Goal: Information Seeking & Learning: Understand process/instructions

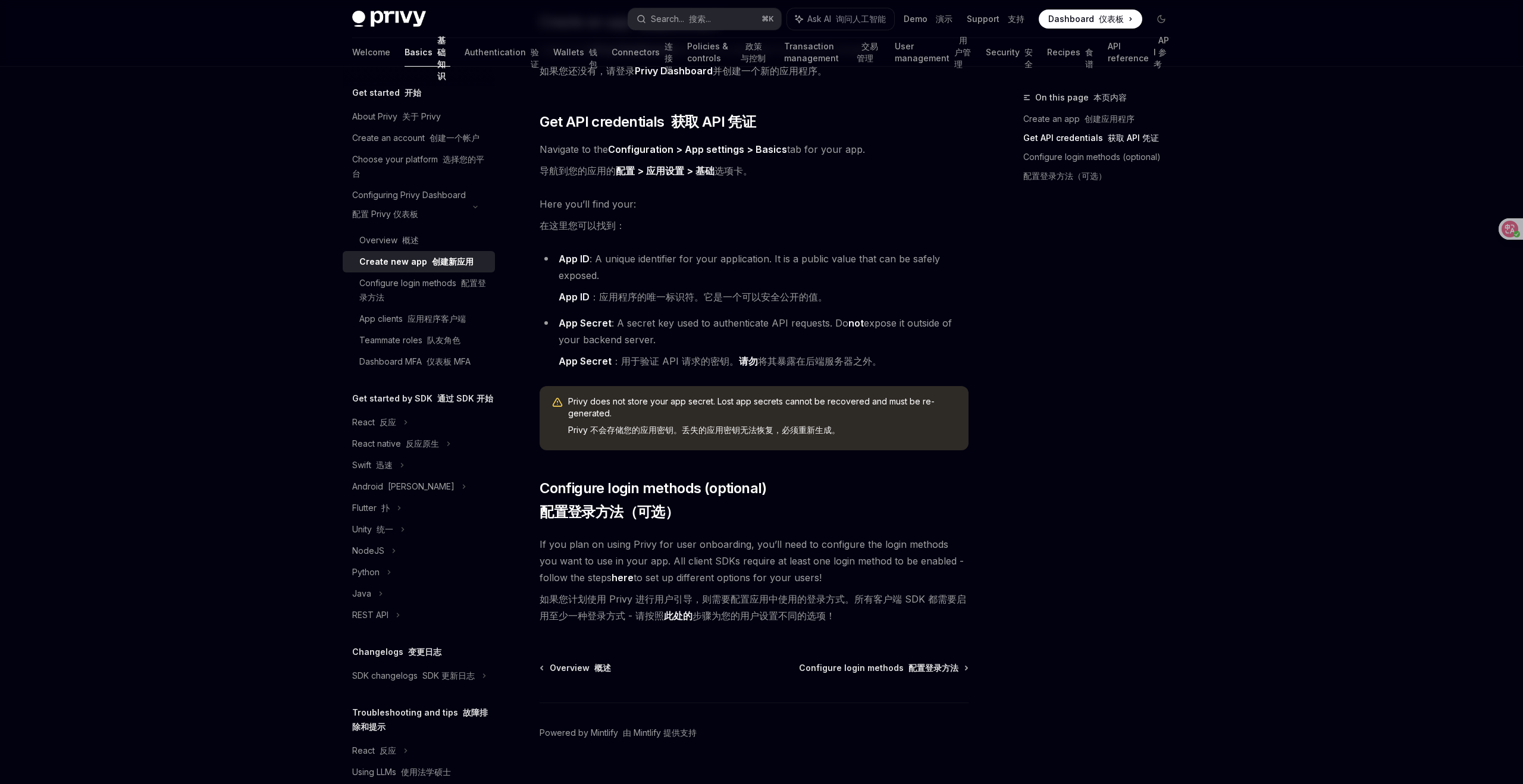
scroll to position [336, 0]
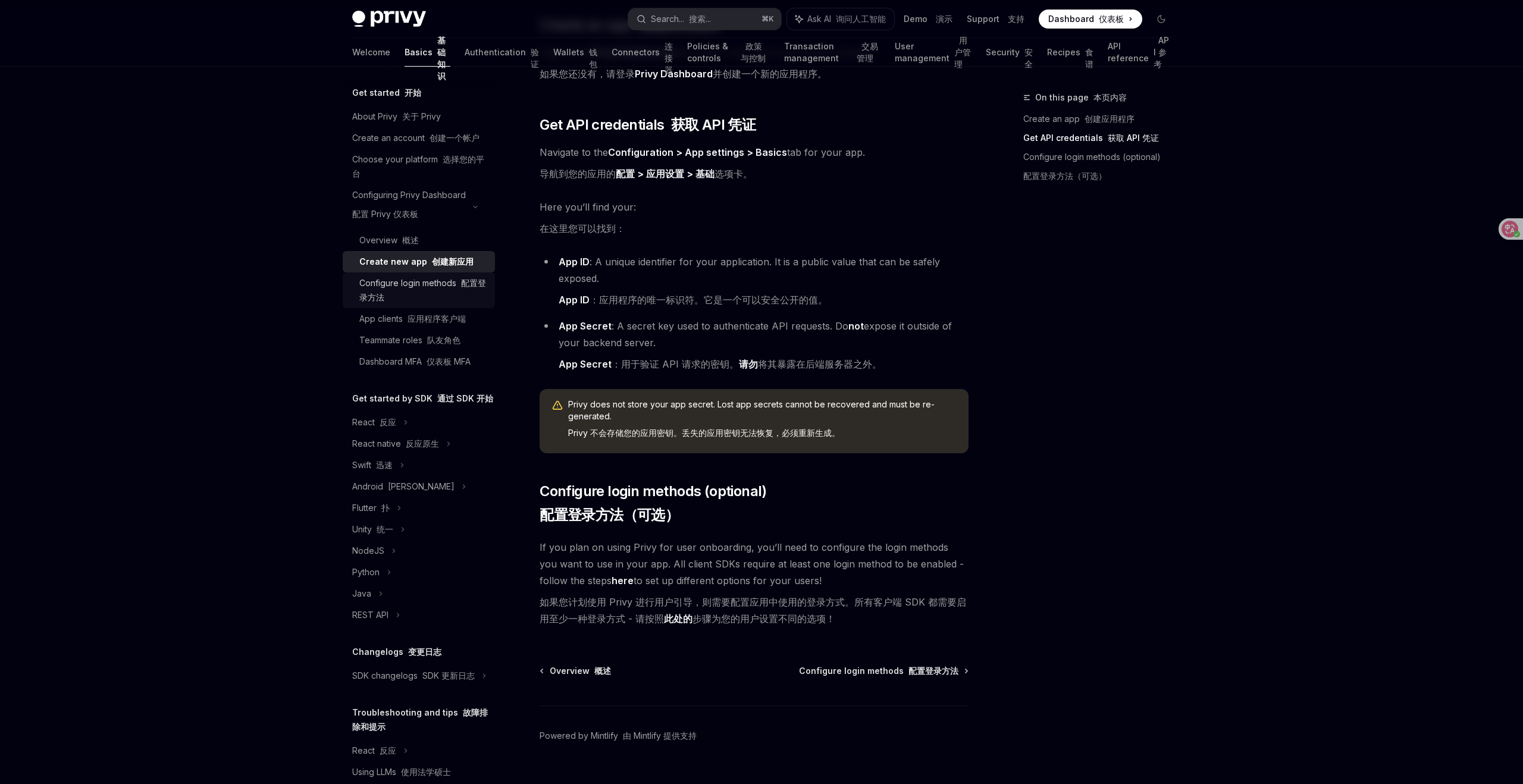
click at [462, 280] on font "配置登录方法" at bounding box center [422, 289] width 126 height 25
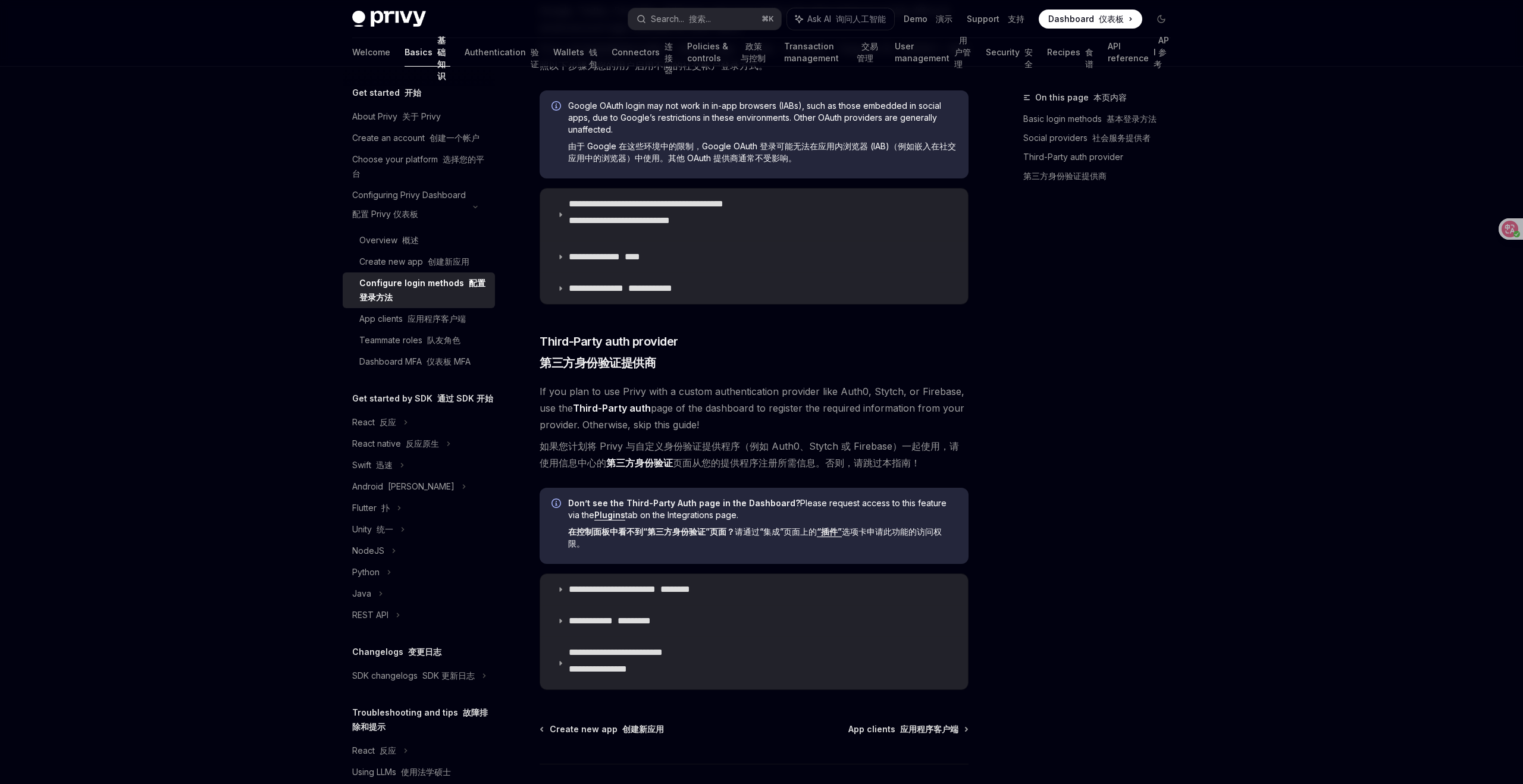
scroll to position [682, 0]
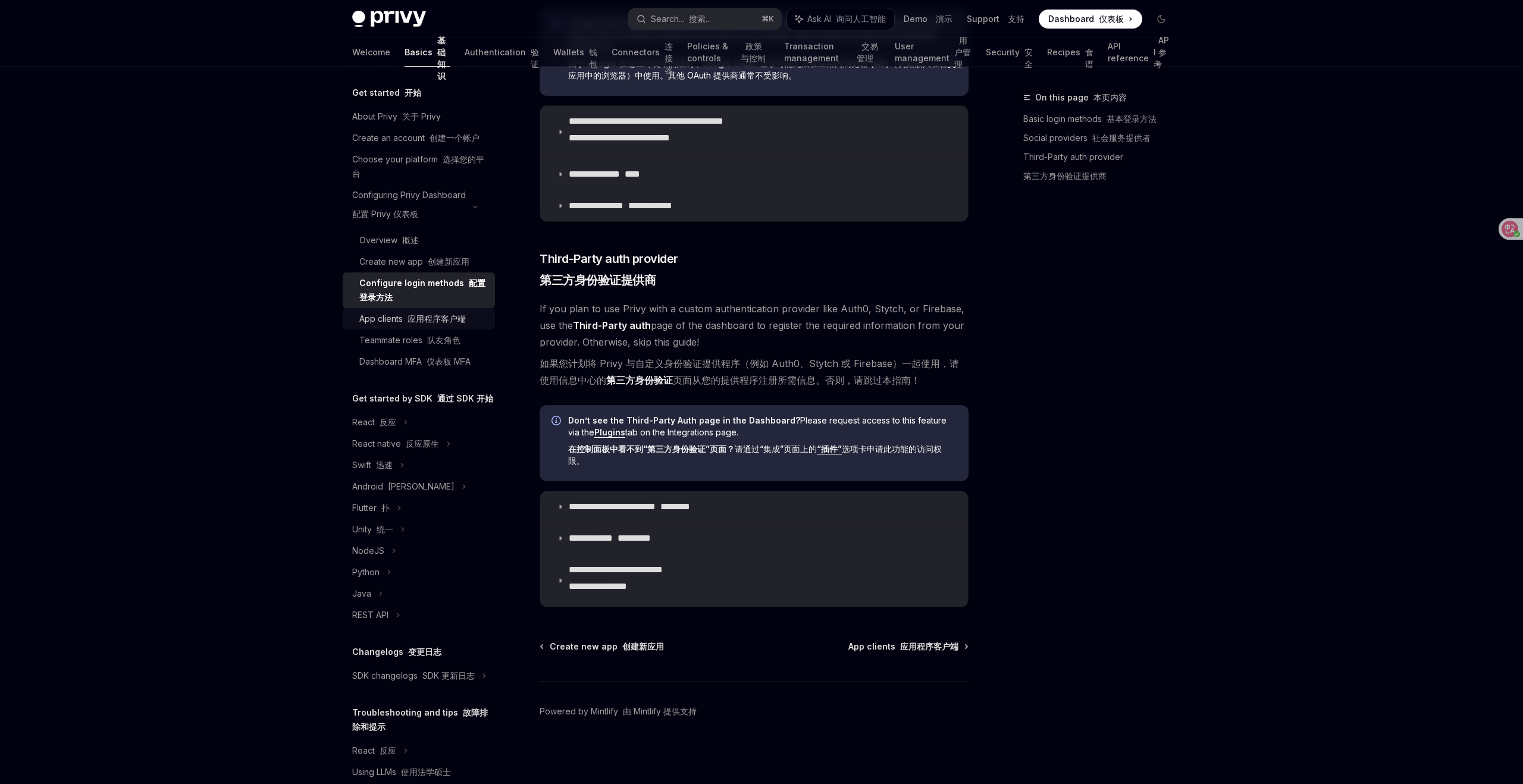
click at [444, 320] on font "应用程序客户端" at bounding box center [437, 318] width 59 height 10
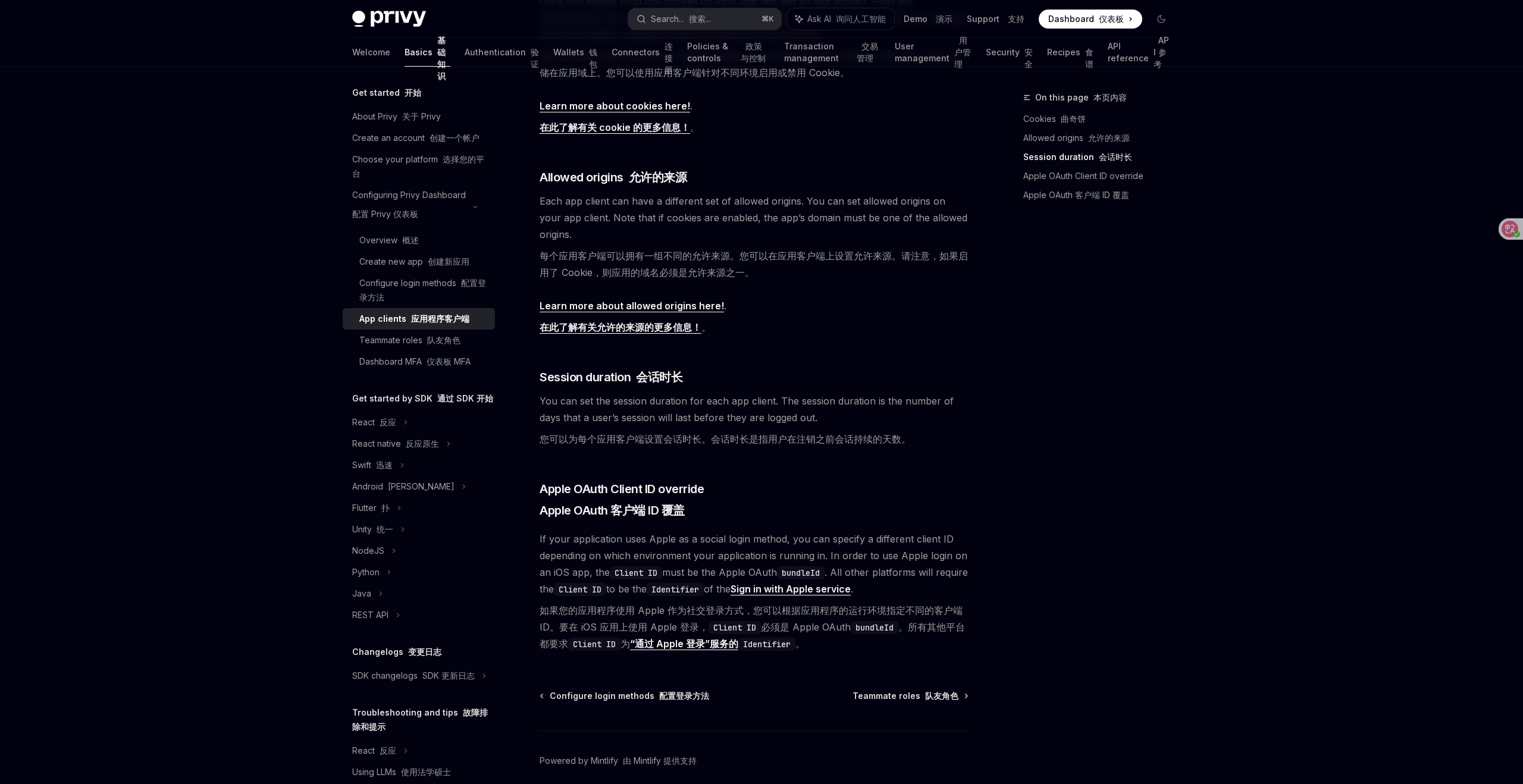
scroll to position [510, 0]
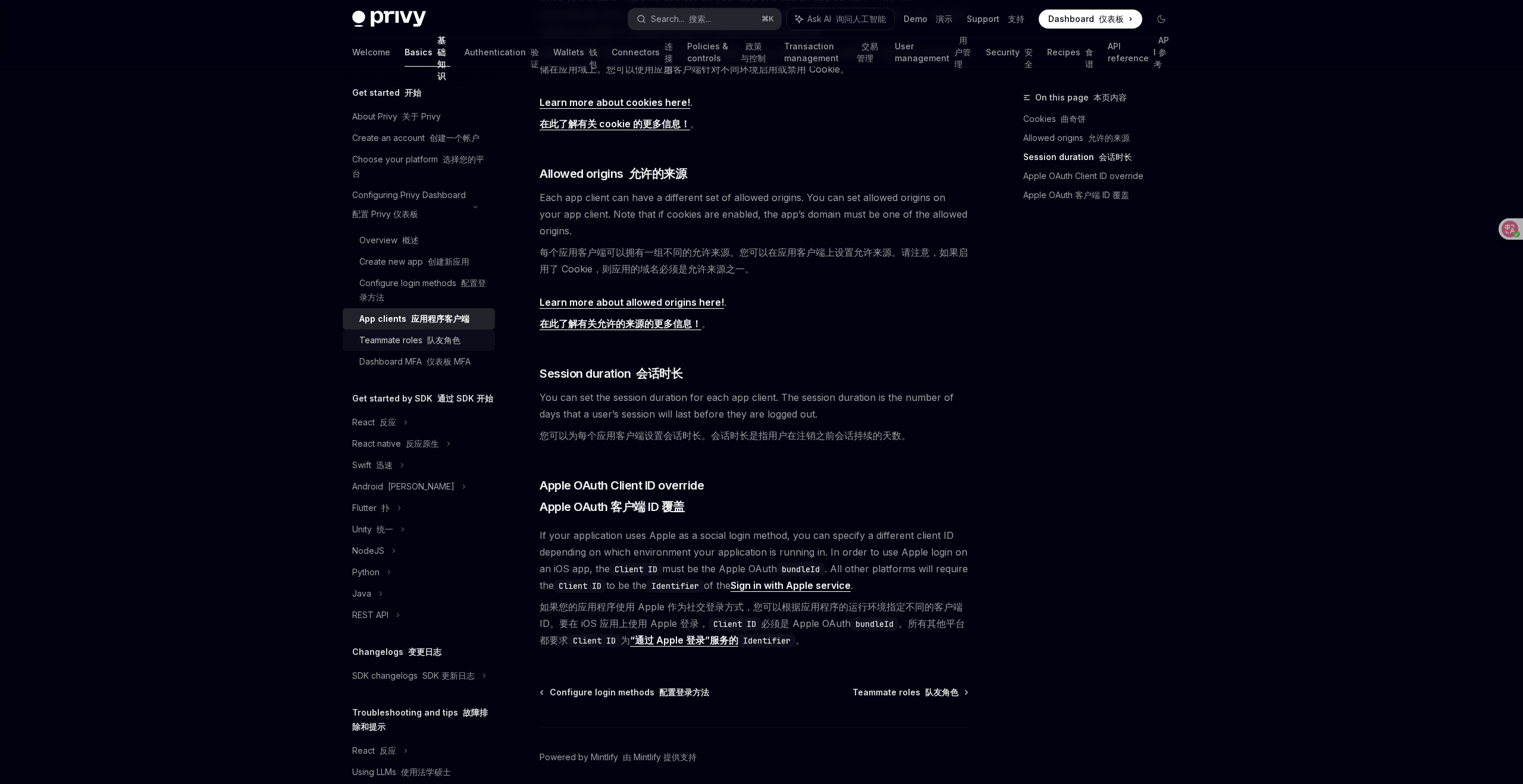
click at [452, 340] on font "队友角色" at bounding box center [444, 339] width 33 height 10
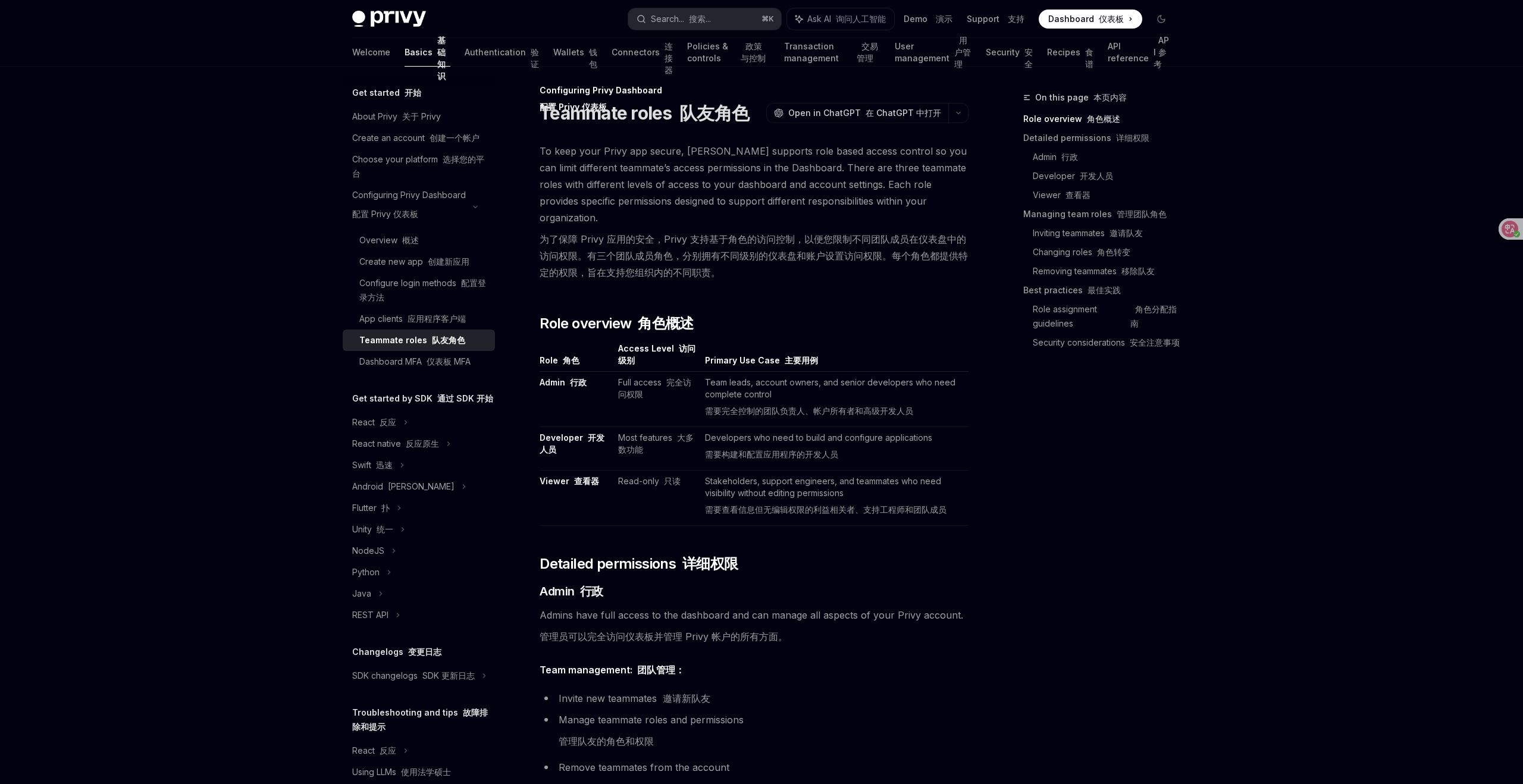
scroll to position [8, 0]
click at [433, 361] on font "仪表板 MFA" at bounding box center [448, 361] width 44 height 10
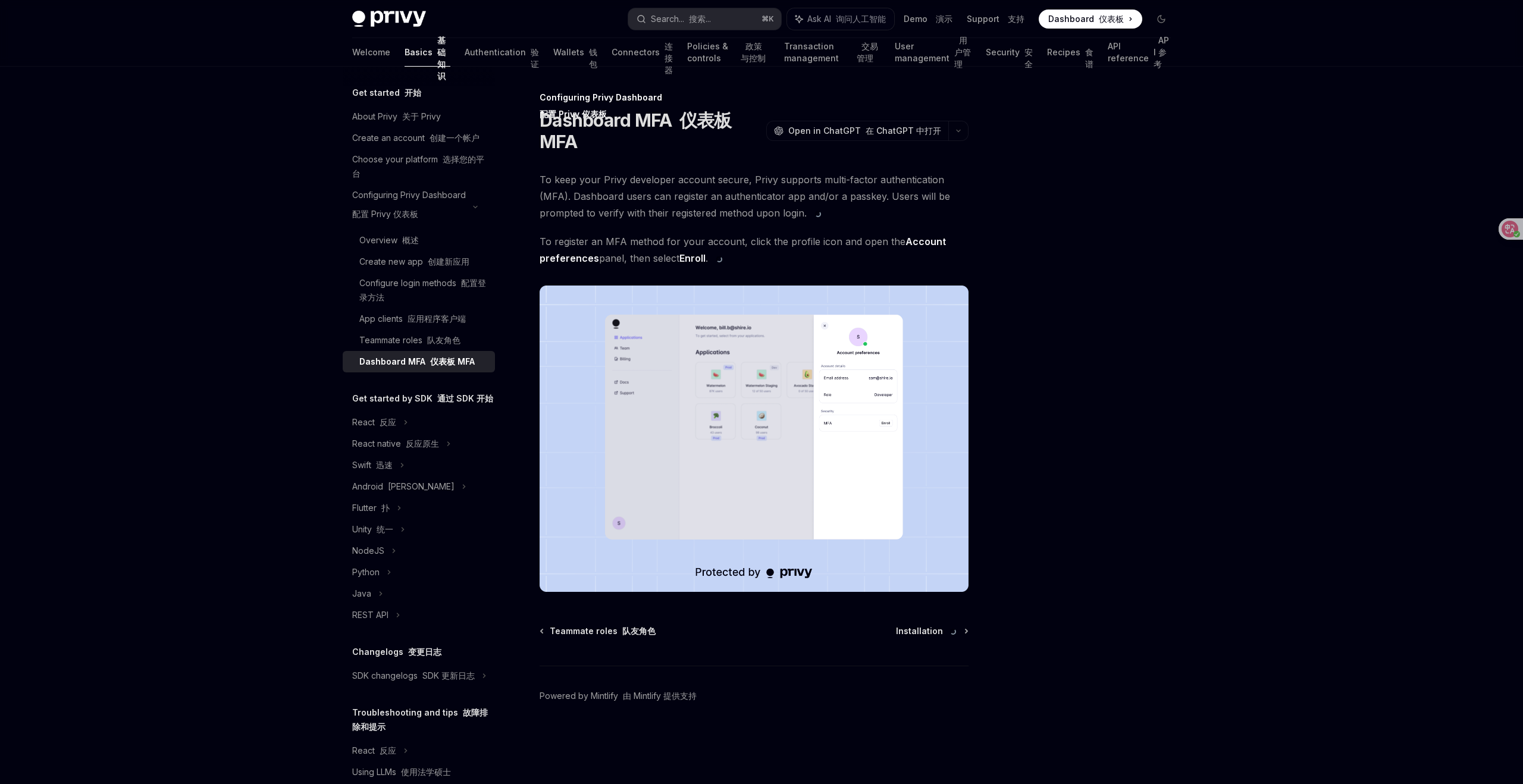
click at [425, 397] on h5 "Get started by SDK 通过 SDK 开始" at bounding box center [422, 398] width 141 height 15
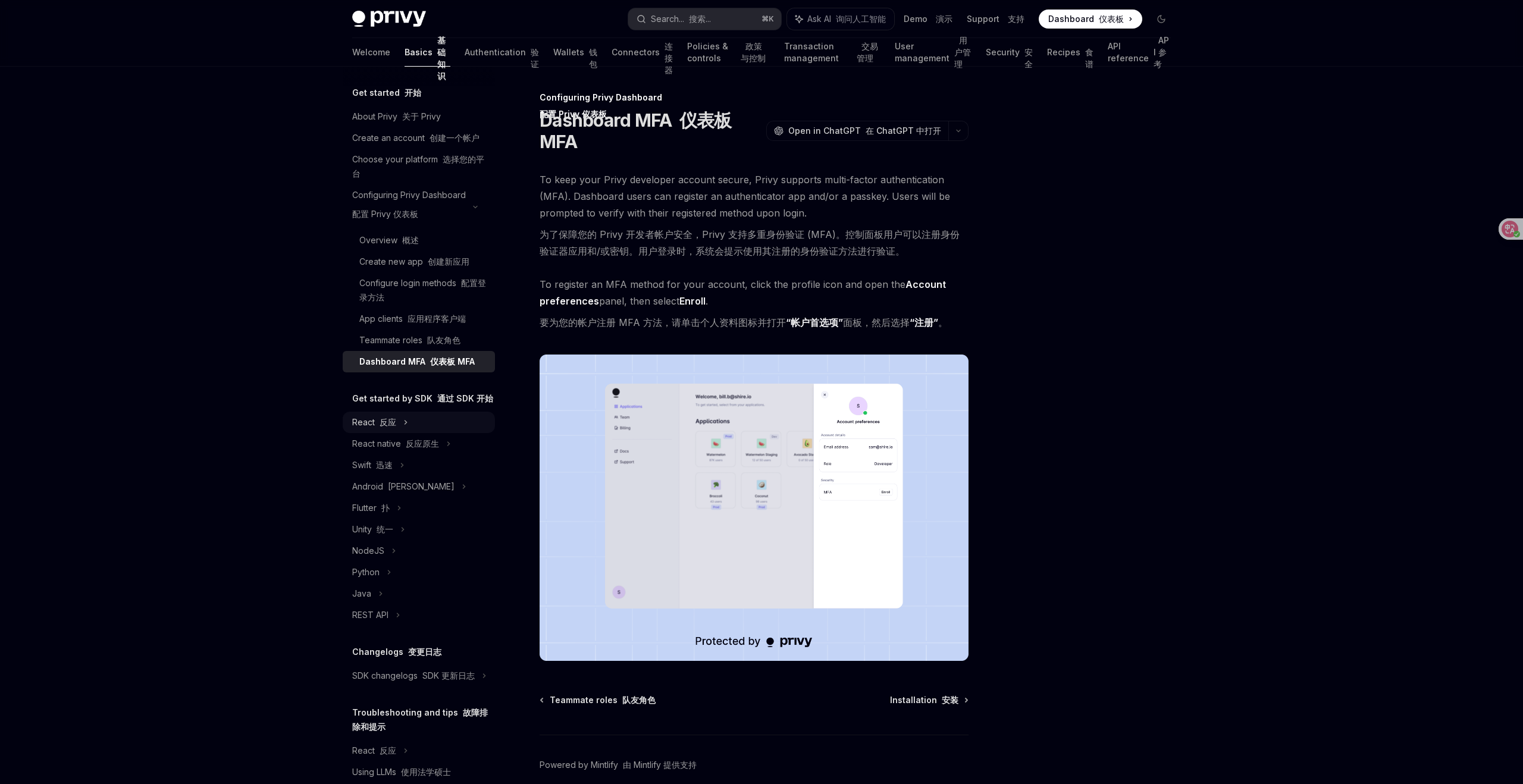
click at [396, 417] on font "反应" at bounding box center [388, 421] width 16 height 10
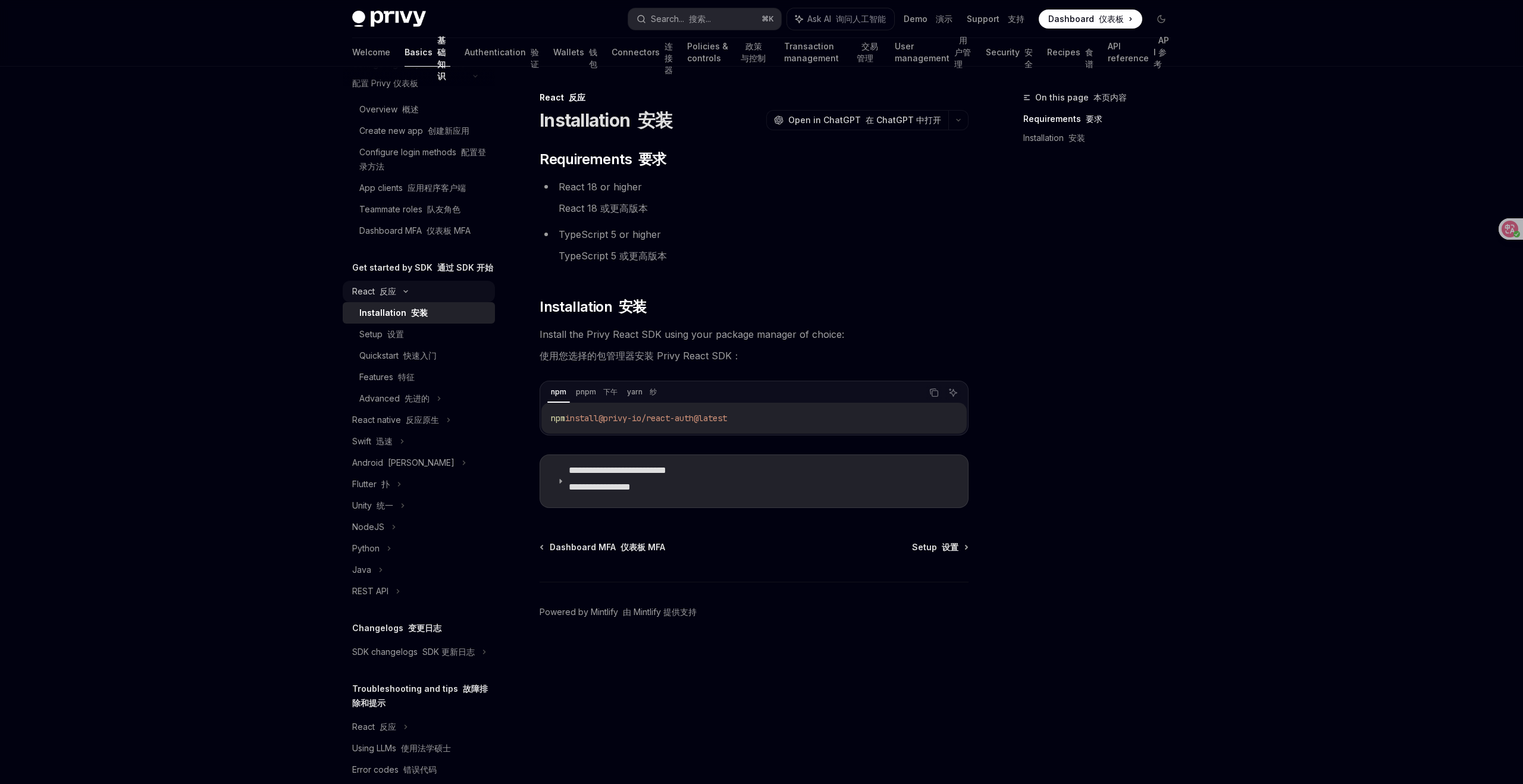
scroll to position [151, 0]
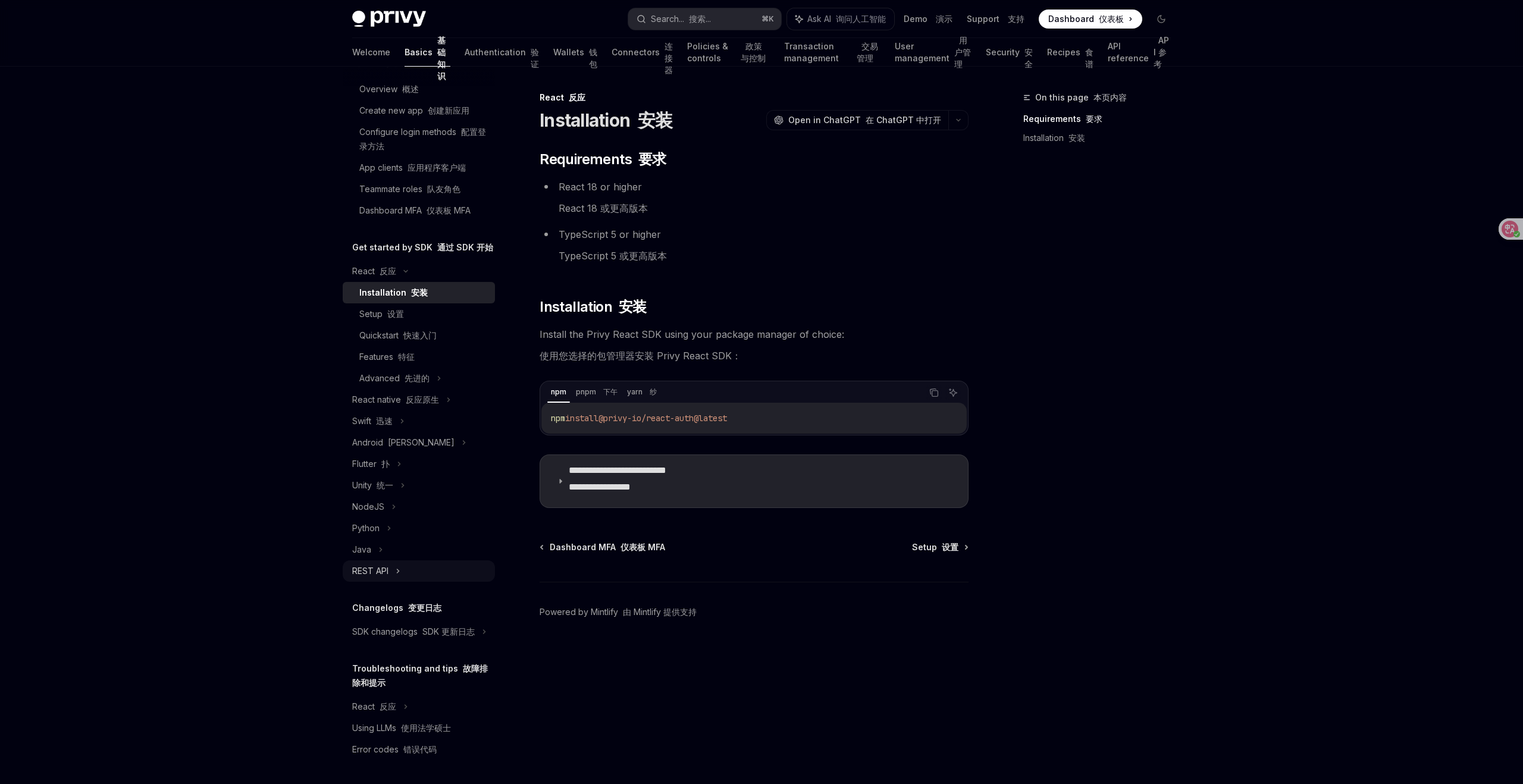
click at [399, 567] on icon at bounding box center [398, 571] width 5 height 15
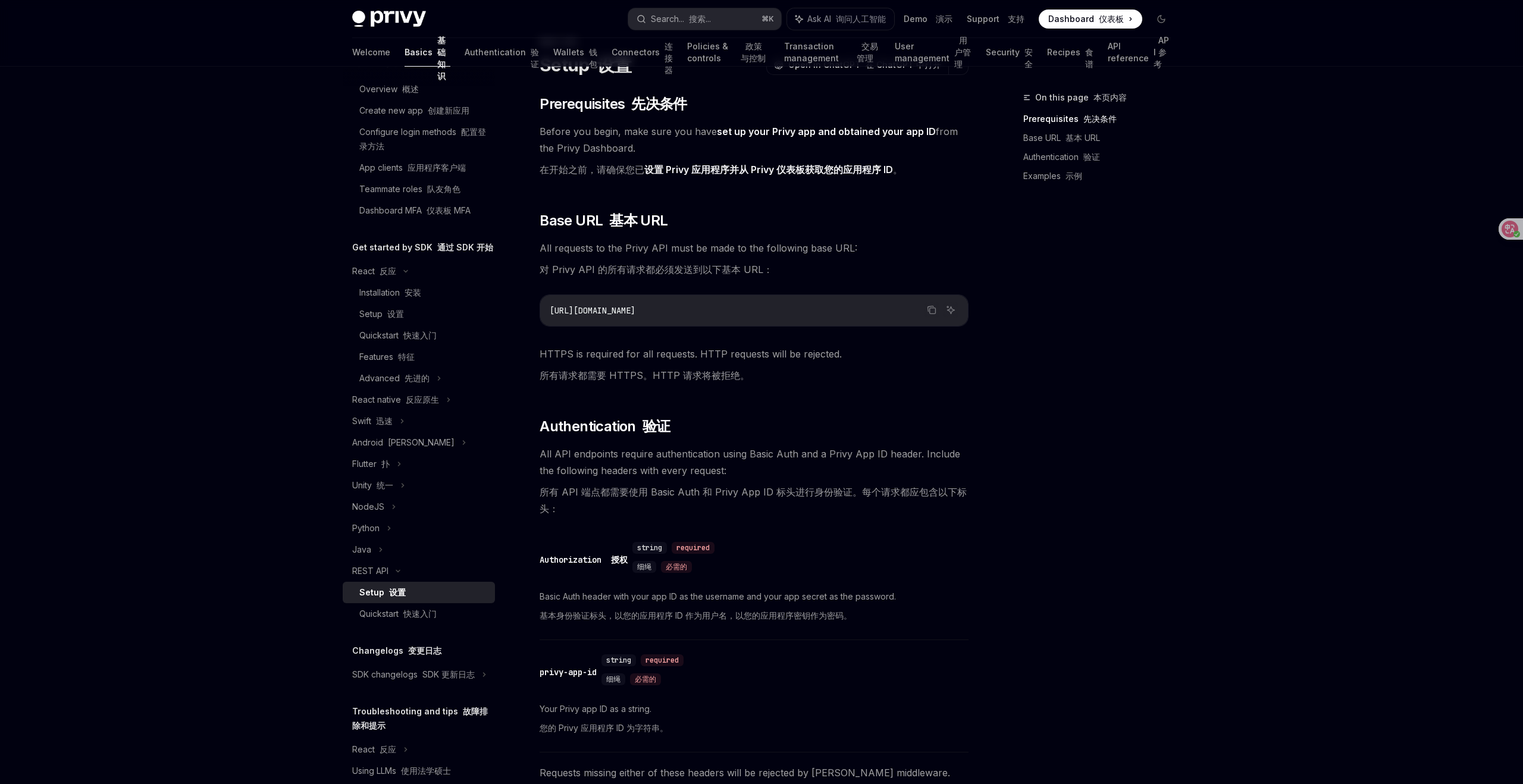
scroll to position [55, 0]
click at [1074, 471] on div "On this page 本页内容 Prerequisites 先决条件 Base URL 基本 URL Authentication 验证 Examples…" at bounding box center [1090, 437] width 181 height 693
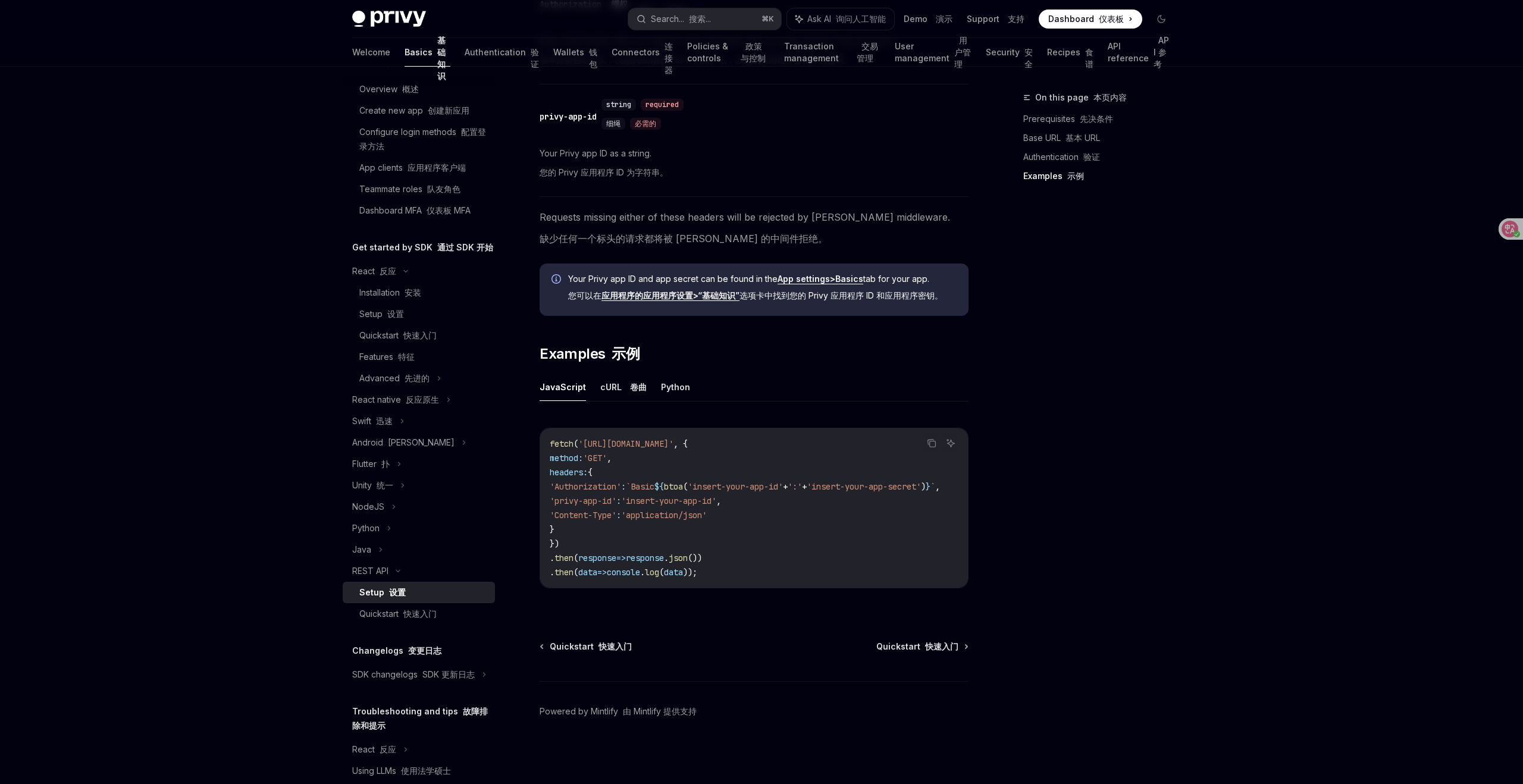
scroll to position [615, 0]
click at [410, 622] on link "Quickstart 快速入门" at bounding box center [419, 613] width 152 height 21
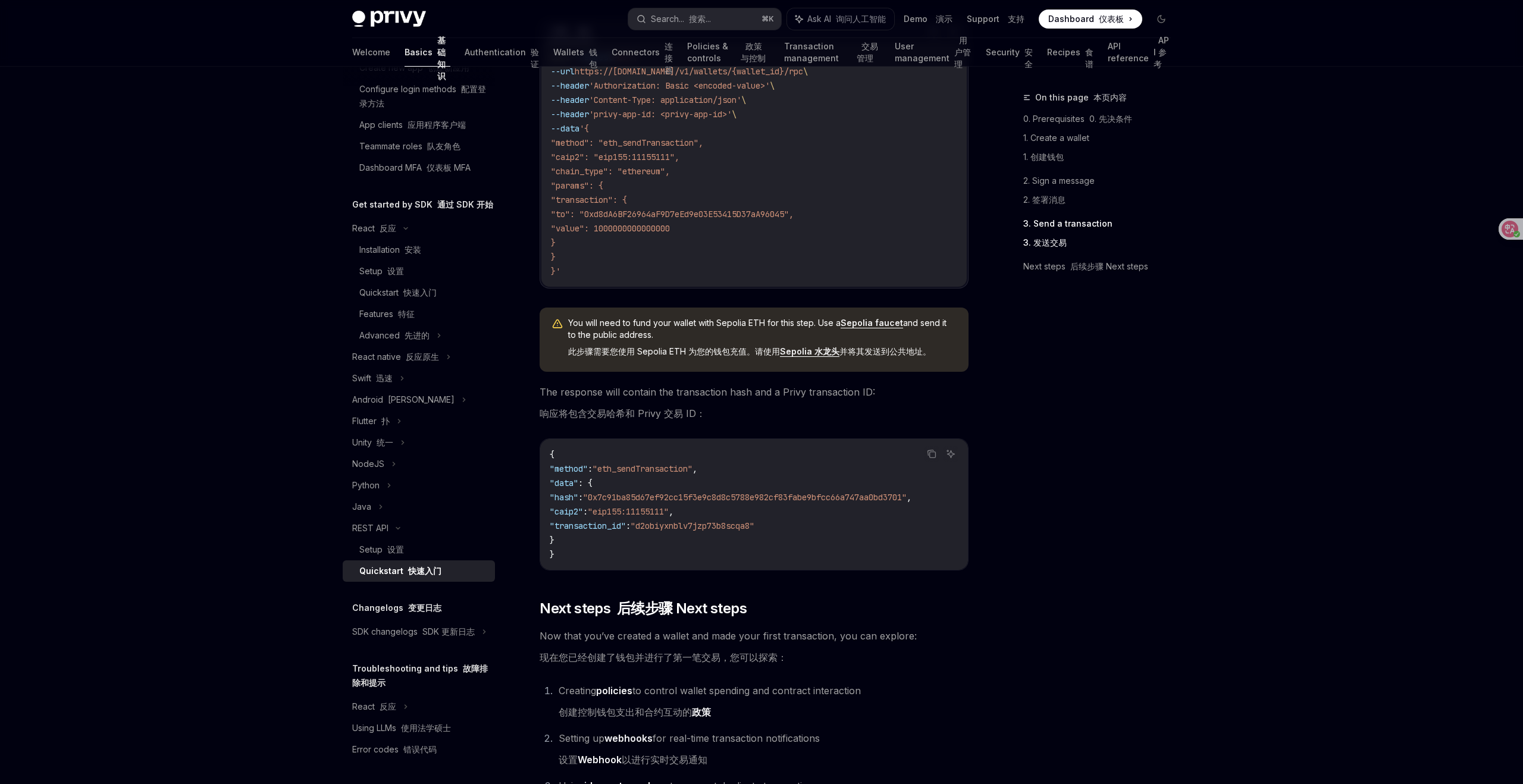
scroll to position [1697, 0]
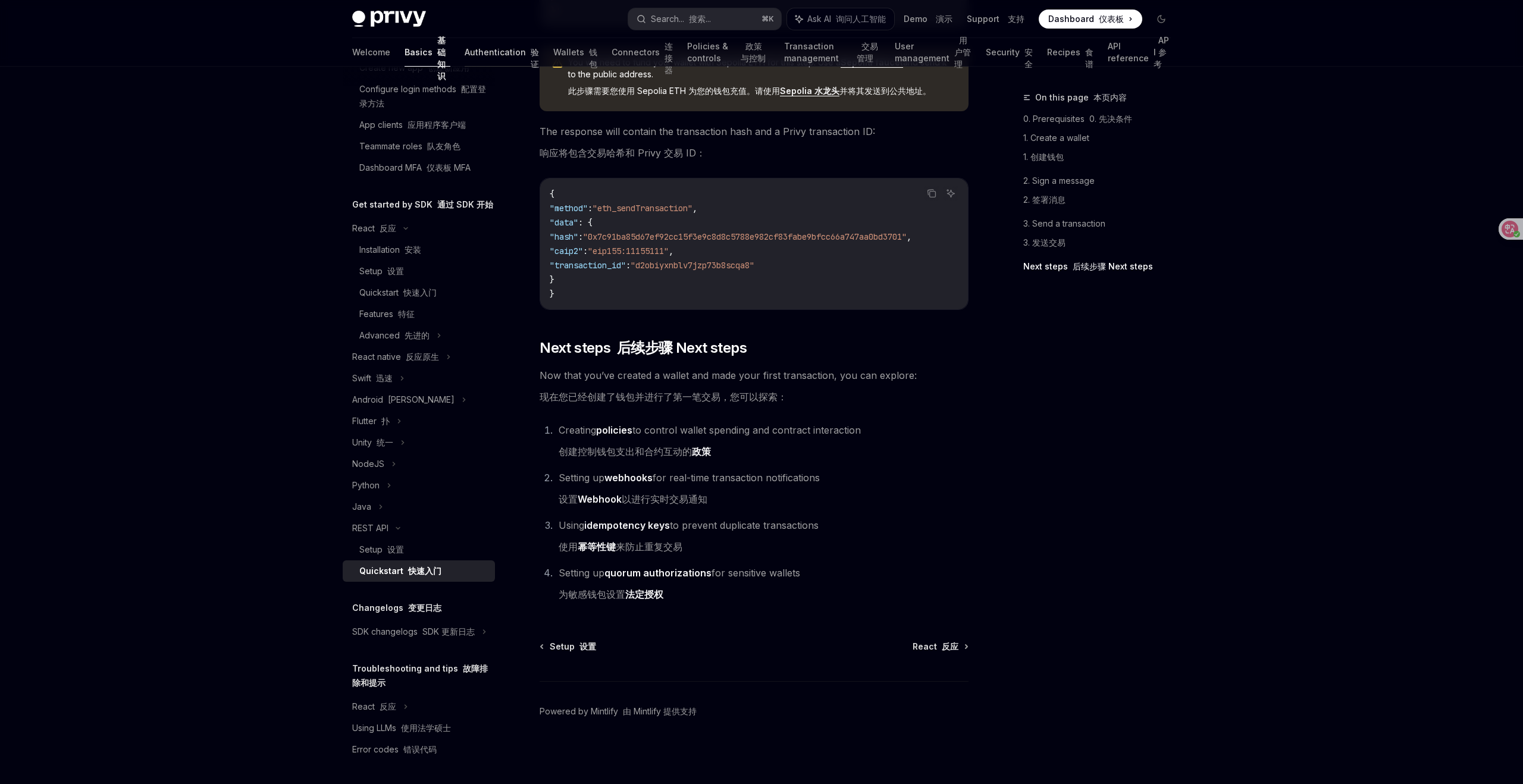
click at [465, 54] on link "Authentication 验证" at bounding box center [501, 52] width 74 height 28
type textarea "*"
